Goal: Task Accomplishment & Management: Manage account settings

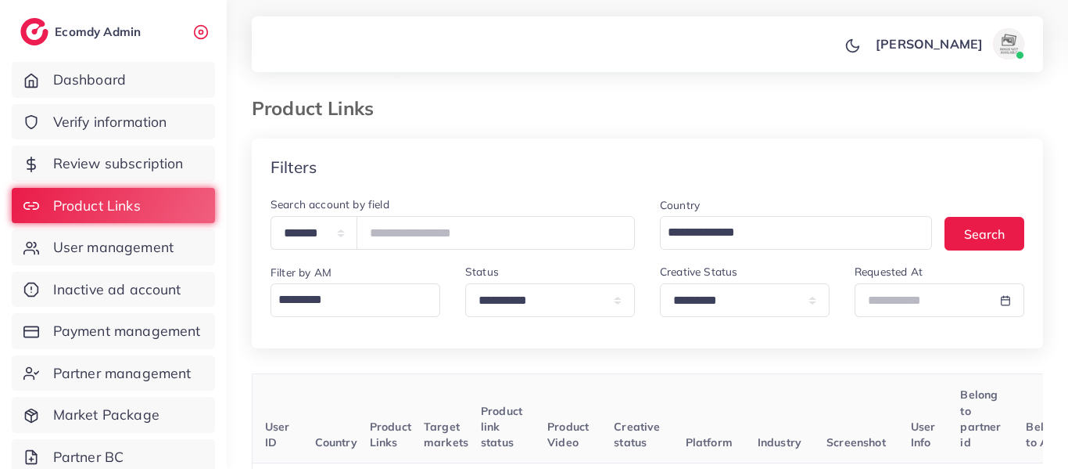
select select "*********"
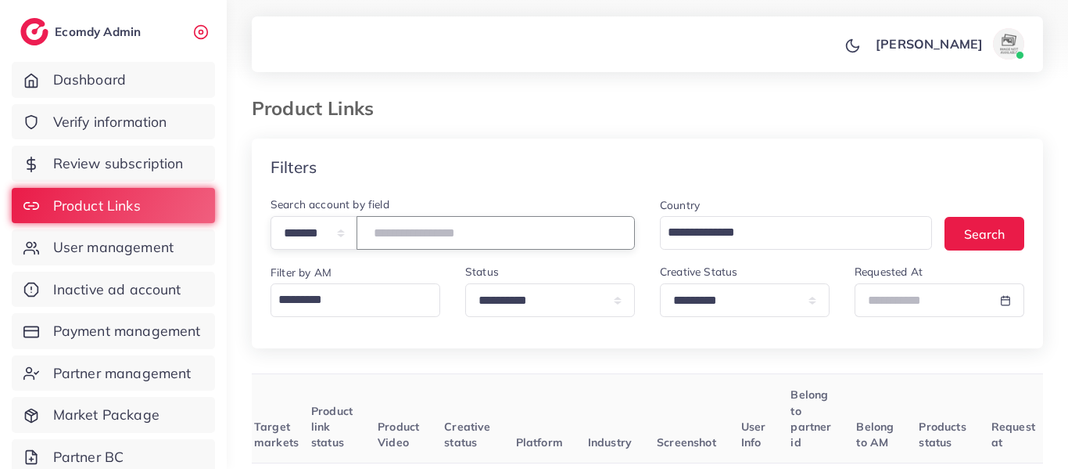
click at [400, 236] on input "*******" at bounding box center [496, 233] width 278 height 34
type input "*******"
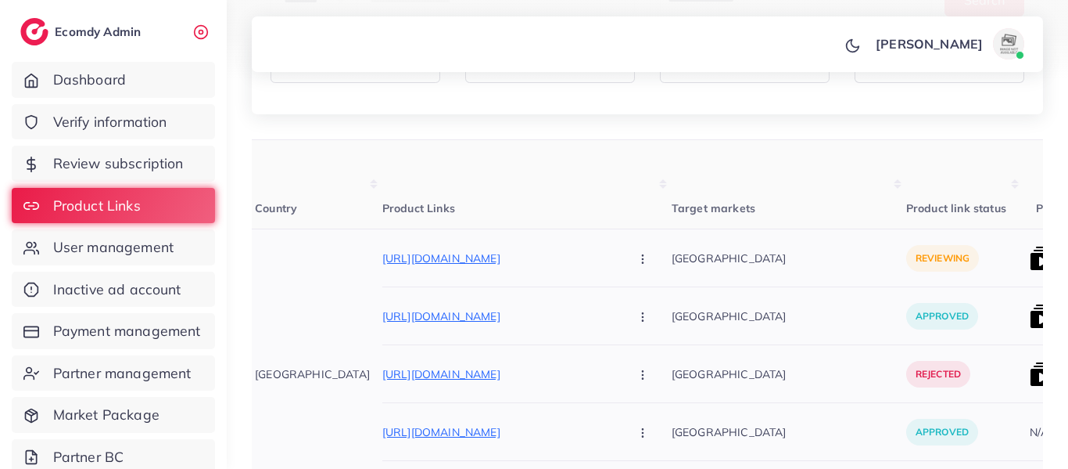
scroll to position [0, 79]
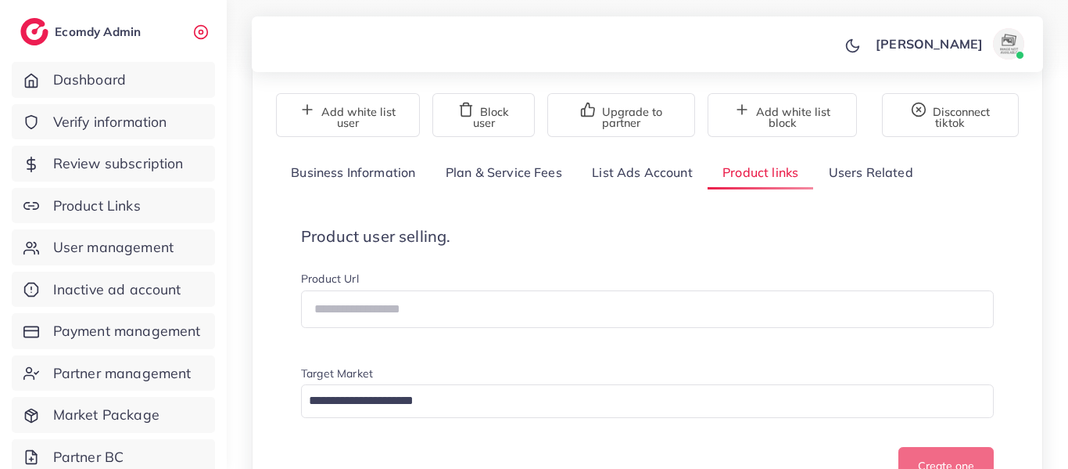
scroll to position [145, 0]
click at [101, 208] on span "Product Links" at bounding box center [101, 206] width 88 height 20
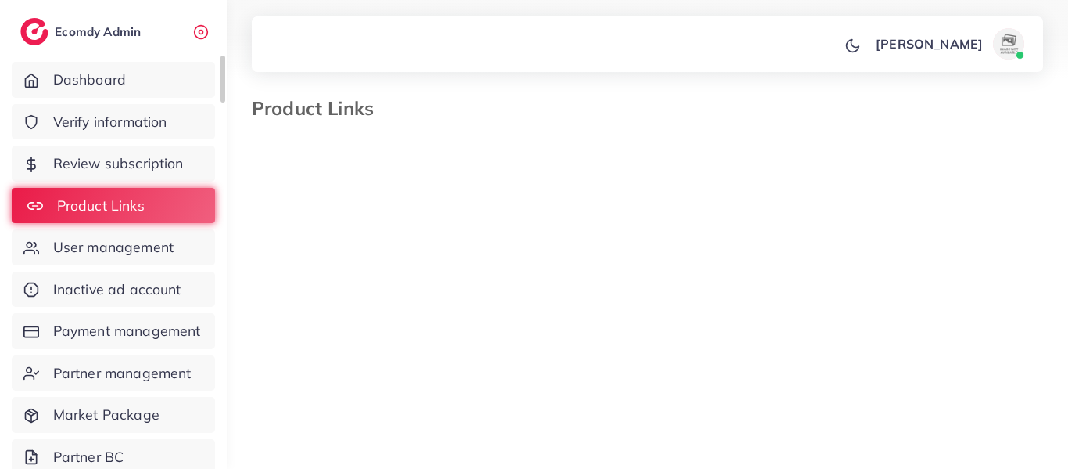
select select "*********"
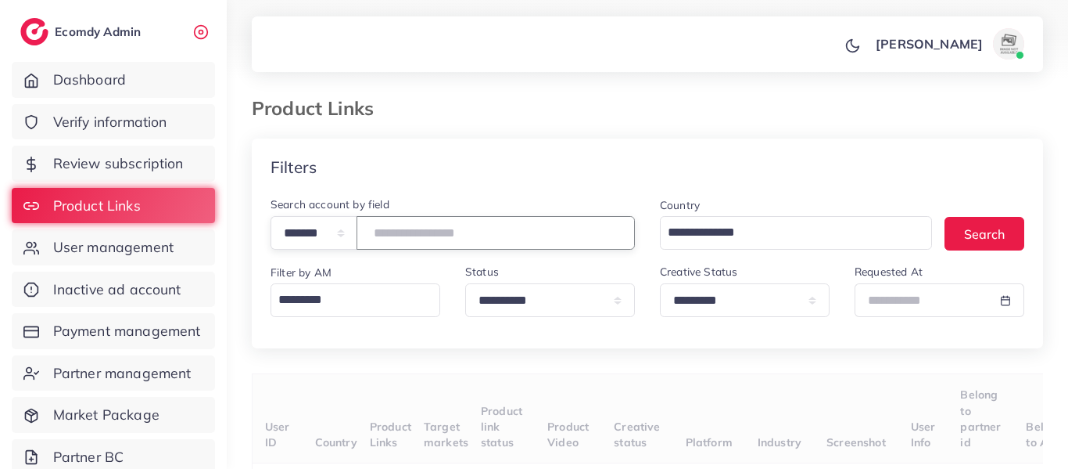
click at [447, 235] on input "number" at bounding box center [496, 233] width 278 height 34
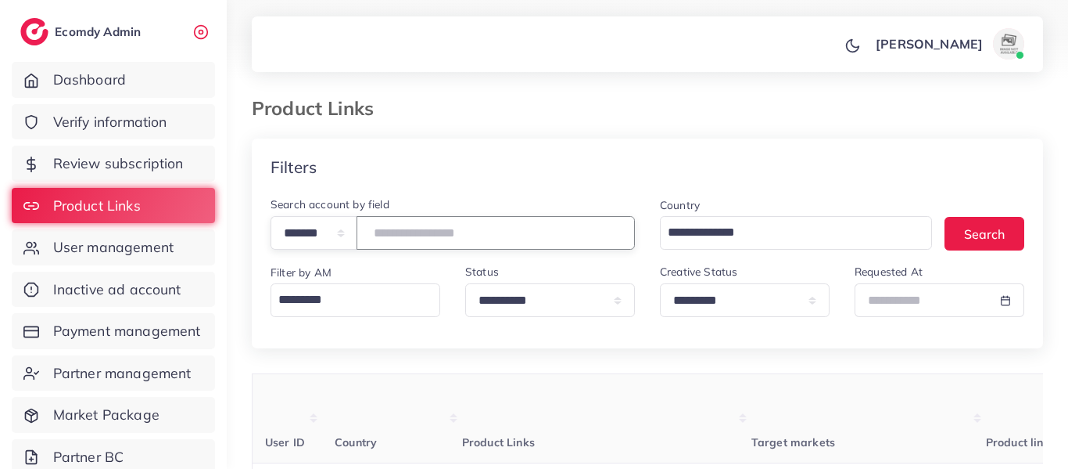
click at [447, 235] on input "*******" at bounding box center [496, 233] width 278 height 34
type input "*******"
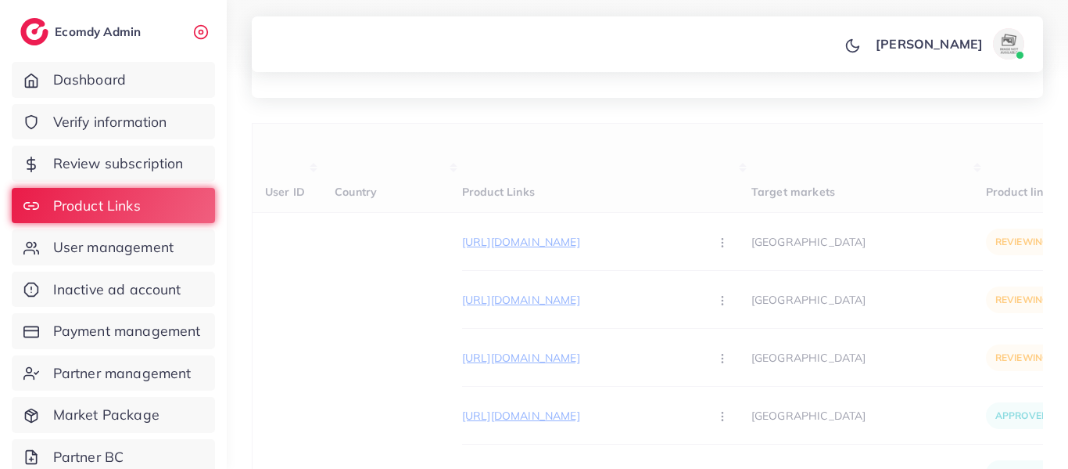
scroll to position [255, 0]
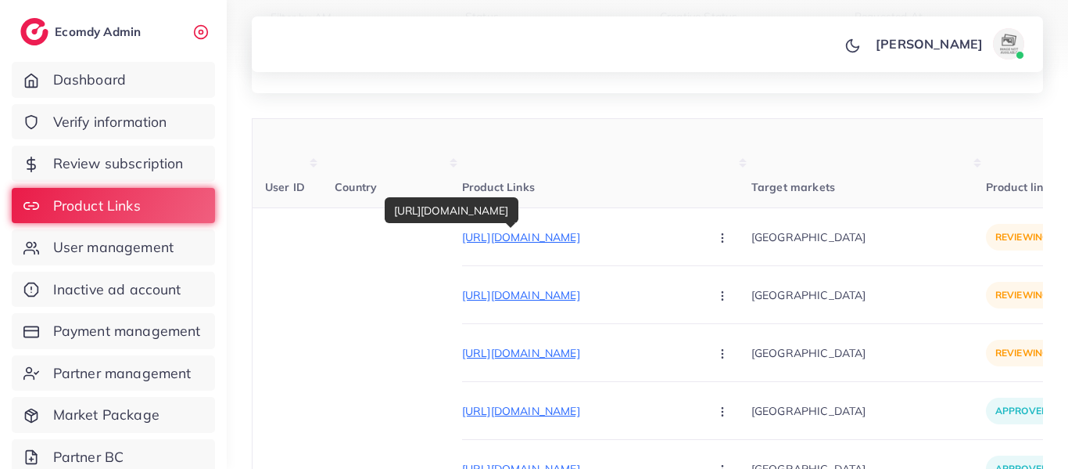
click at [462, 235] on p "https://mous.pk/products/wiki-special-lips-balm" at bounding box center [579, 237] width 235 height 19
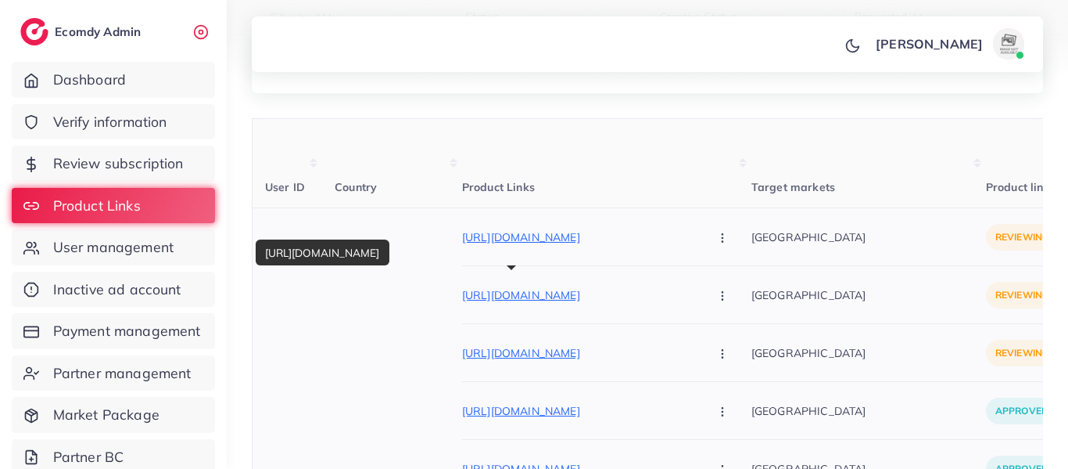
click at [462, 289] on p "https://mous.pk/products/round-adhesive-silicone-door-bumpers?utm_source=copyTo…" at bounding box center [579, 294] width 235 height 19
click at [716, 296] on icon "button" at bounding box center [722, 295] width 13 height 13
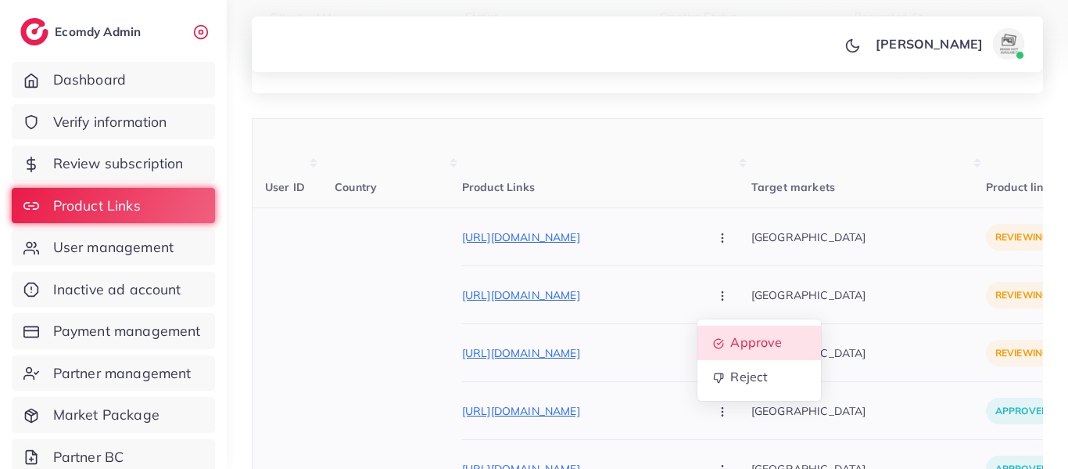
drag, startPoint x: 682, startPoint y: 336, endPoint x: 728, endPoint y: 325, distance: 47.4
click at [731, 336] on span "Approve" at bounding box center [757, 343] width 52 height 16
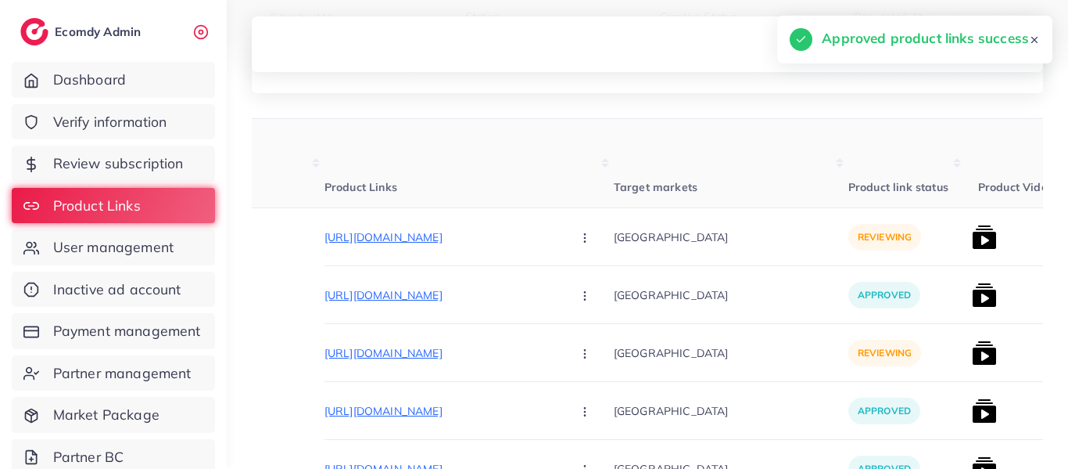
scroll to position [0, 159]
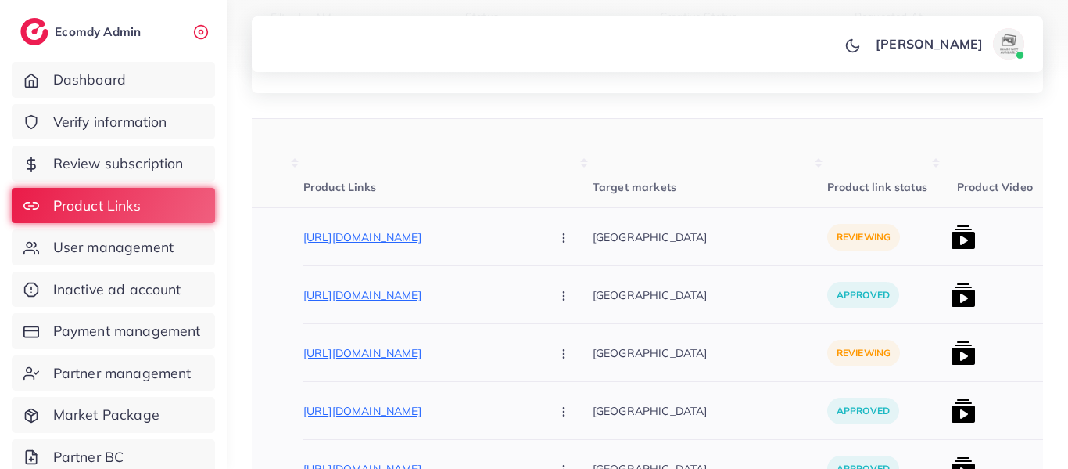
click at [951, 298] on img at bounding box center [963, 294] width 25 height 25
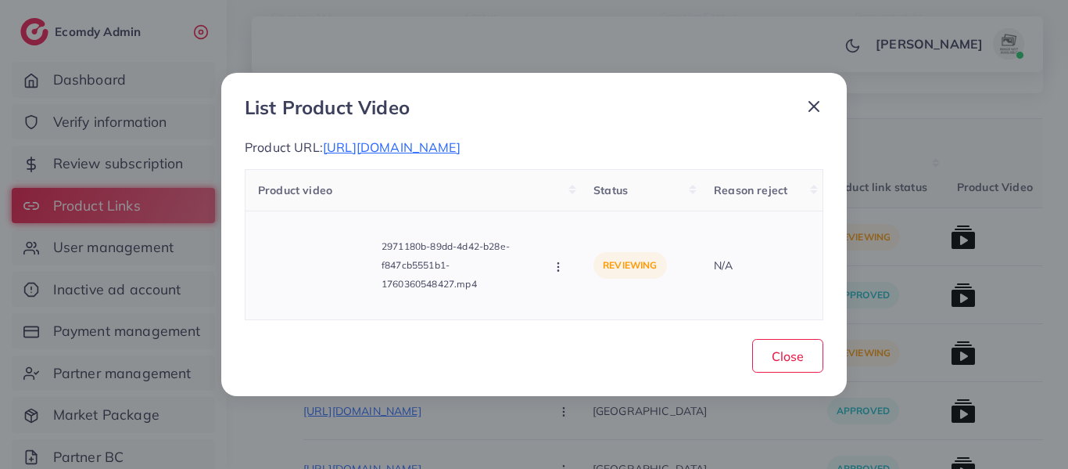
click at [555, 286] on div "2971180b-89dd-4d42-b28e-f847cb5551b1-1760360548427.mp4 Approve Reject" at bounding box center [413, 265] width 311 height 83
click at [558, 273] on icon "button" at bounding box center [558, 266] width 13 height 13
click at [583, 214] on link "Approve" at bounding box center [614, 197] width 124 height 34
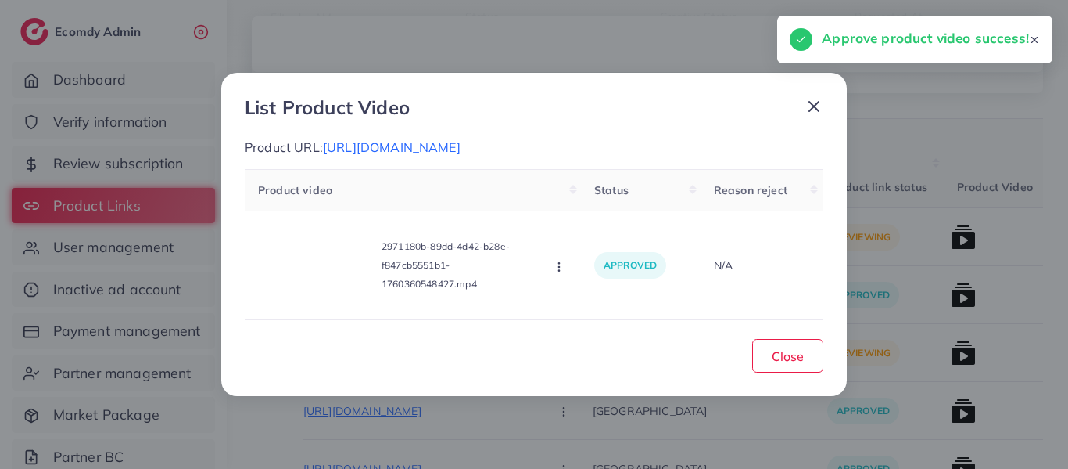
click at [813, 99] on icon at bounding box center [814, 106] width 19 height 19
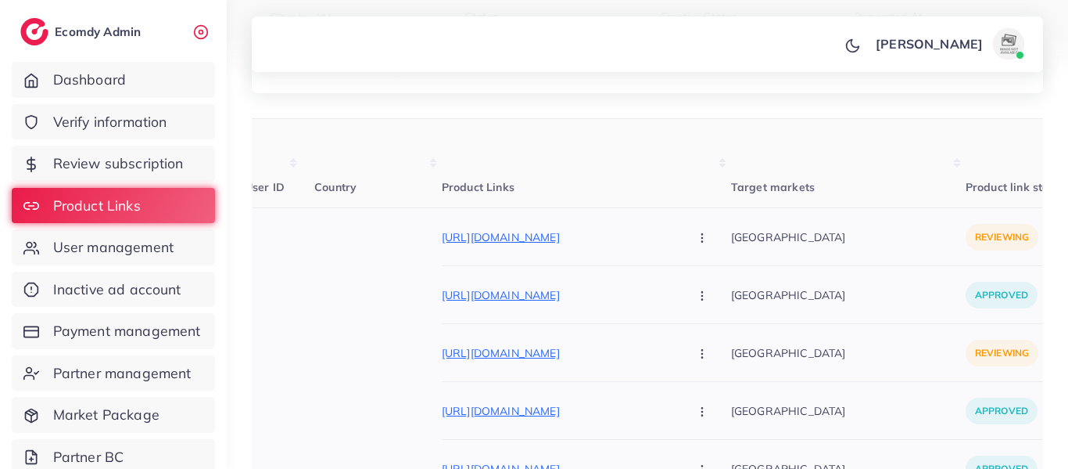
scroll to position [0, 0]
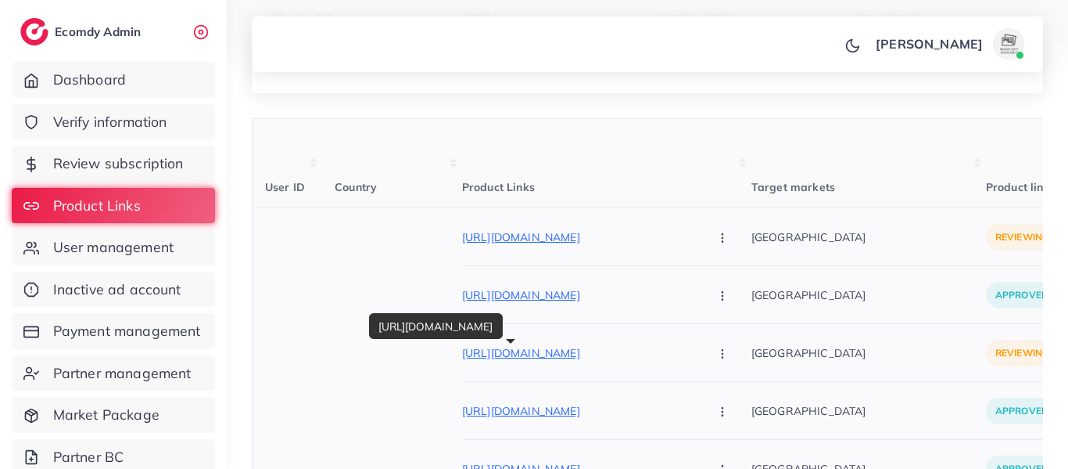
click at [550, 347] on p "https://mous.pk/products/winter-warm-full-face-mask" at bounding box center [579, 352] width 235 height 19
click at [722, 353] on circle "button" at bounding box center [722, 353] width 1 height 1
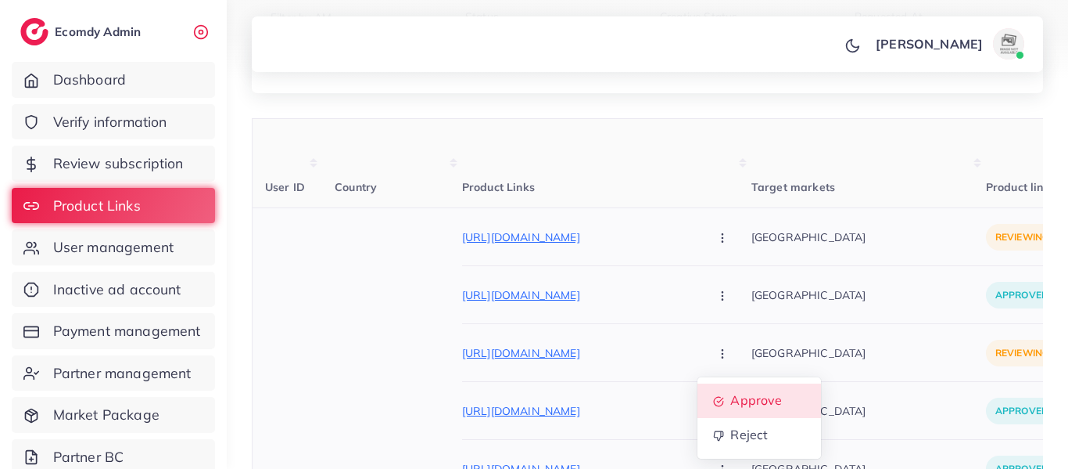
click at [731, 397] on span "Approve" at bounding box center [757, 401] width 52 height 16
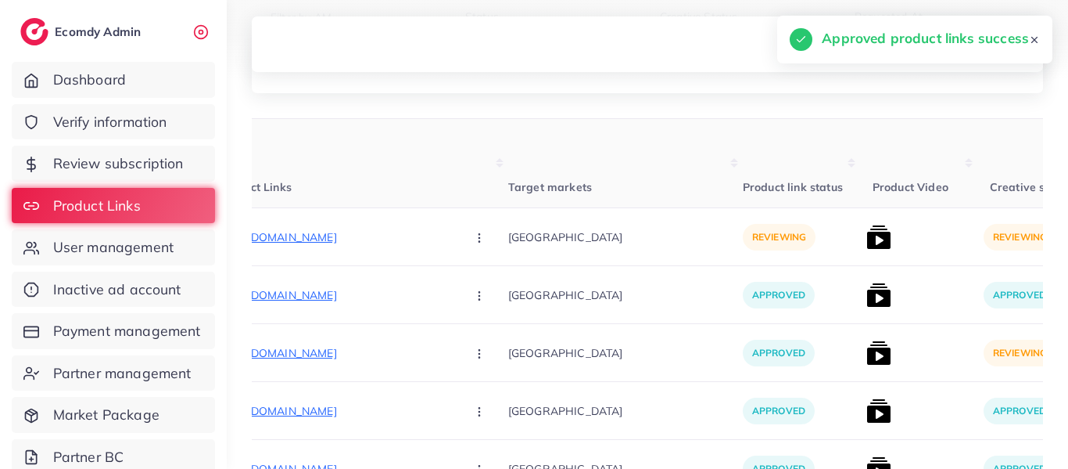
scroll to position [0, 267]
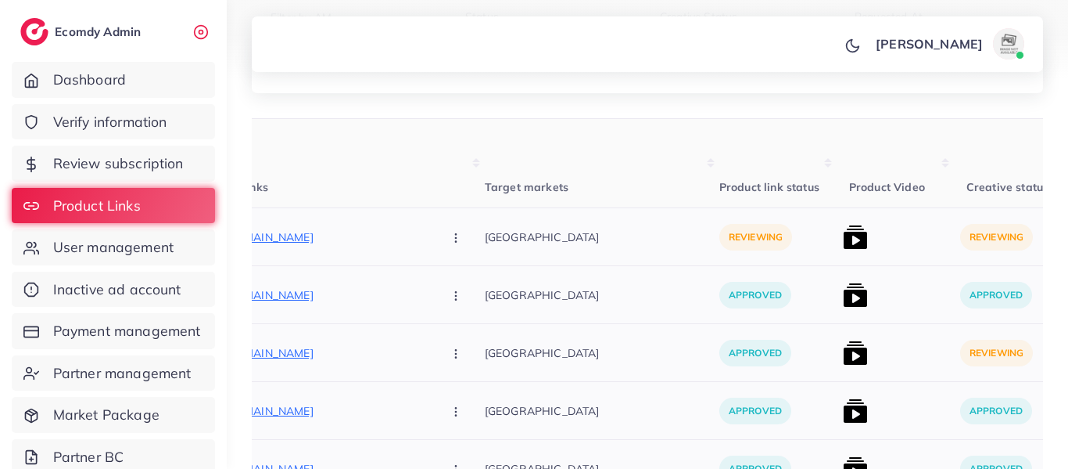
click at [843, 353] on img at bounding box center [855, 352] width 25 height 25
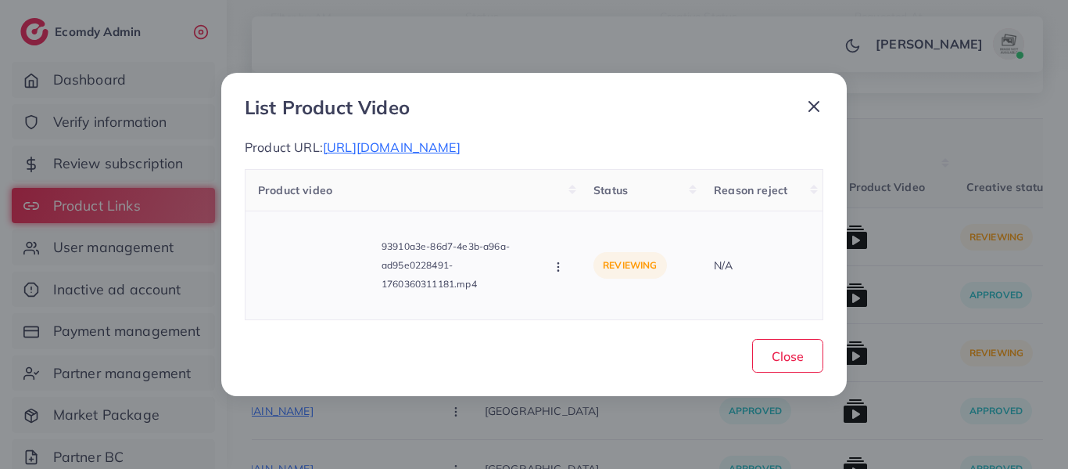
click at [557, 269] on icon "button" at bounding box center [558, 266] width 13 height 13
click at [579, 202] on icon at bounding box center [574, 197] width 11 height 11
click at [812, 101] on icon at bounding box center [814, 106] width 19 height 19
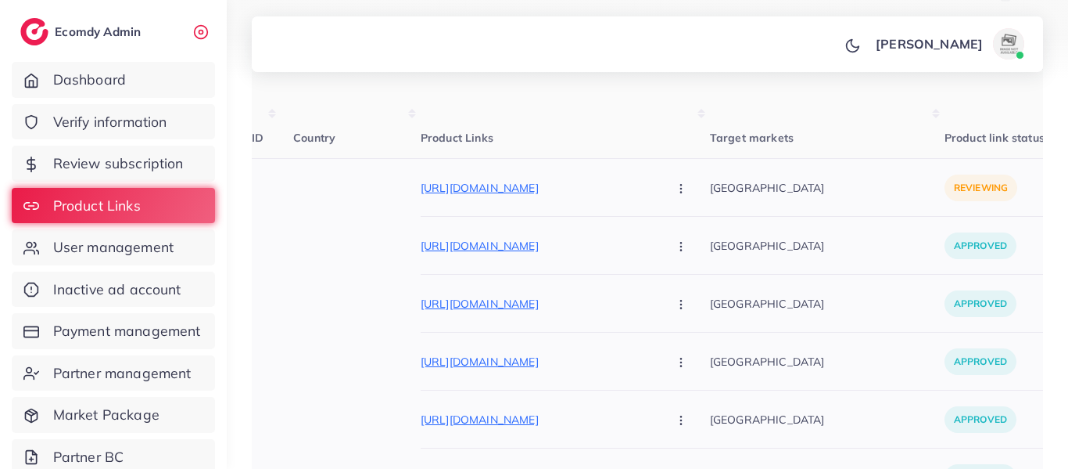
scroll to position [0, 0]
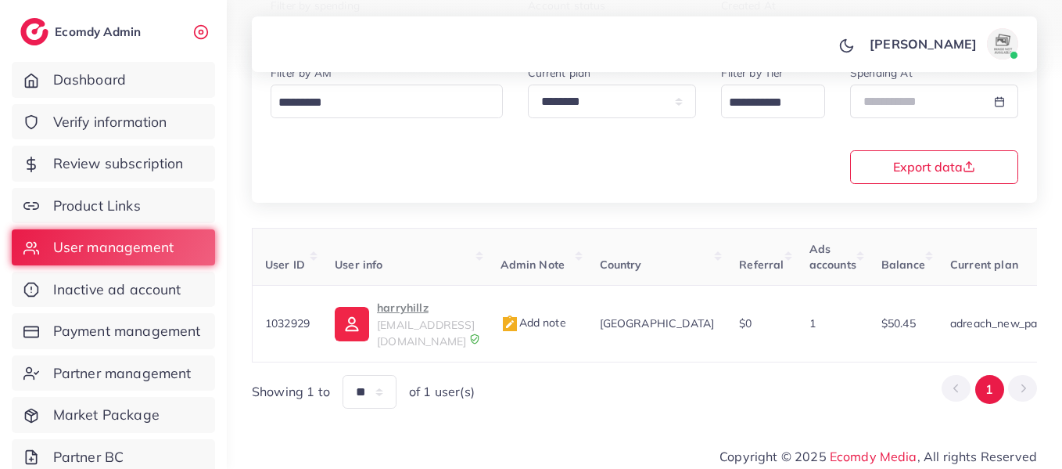
scroll to position [282, 0]
